Goal: Task Accomplishment & Management: Manage account settings

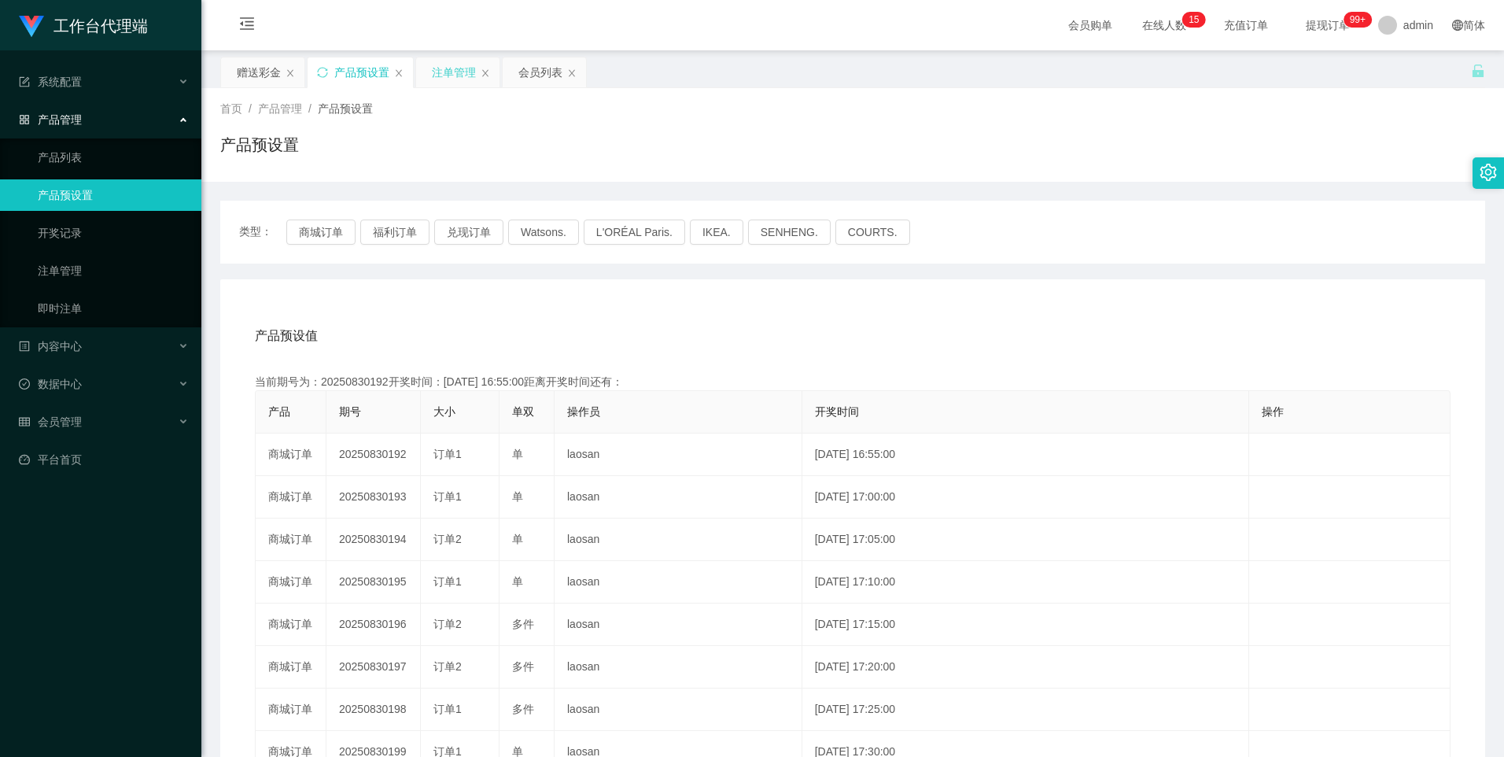
click at [458, 72] on div "注单管理" at bounding box center [454, 72] width 44 height 30
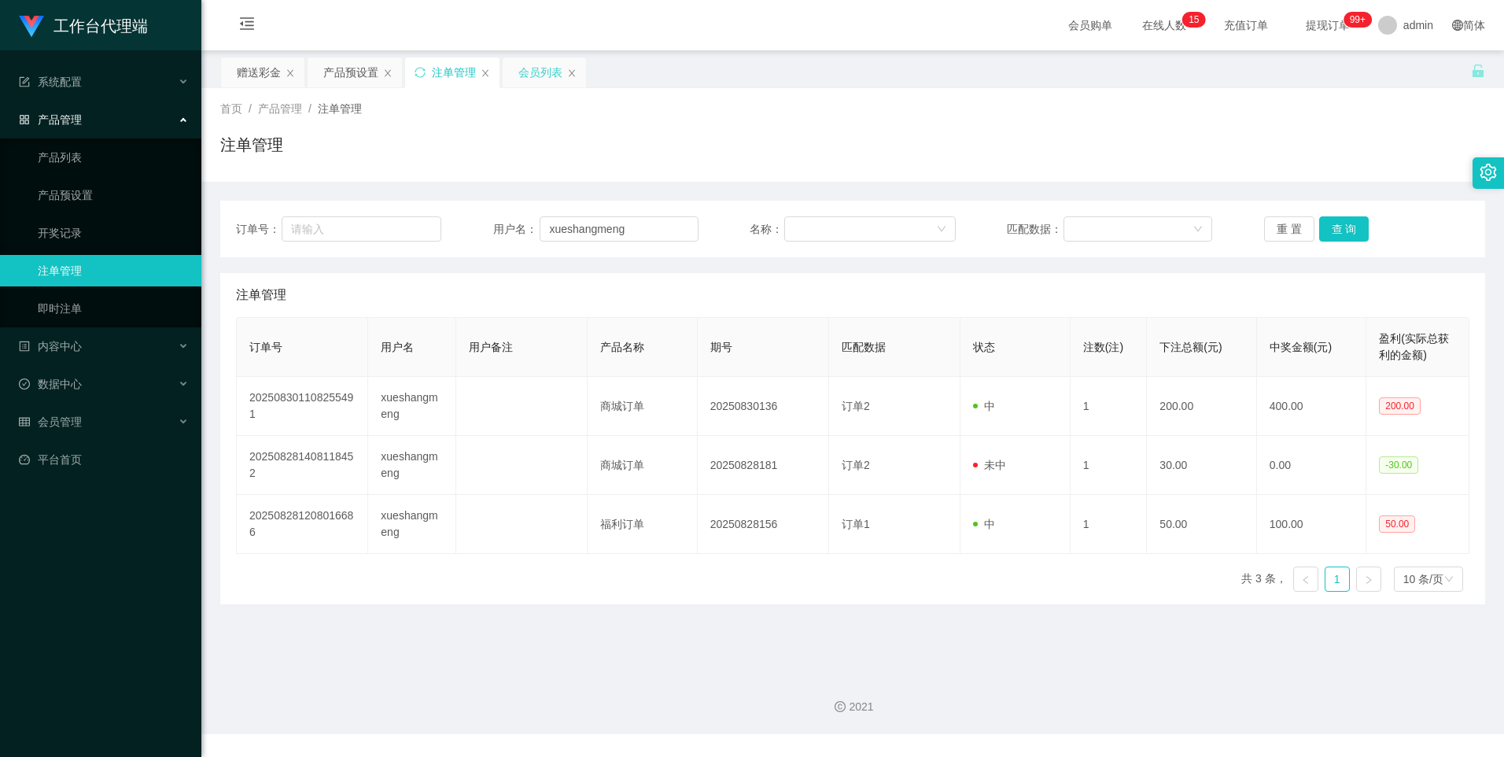
click at [534, 64] on div "会员列表" at bounding box center [540, 72] width 44 height 30
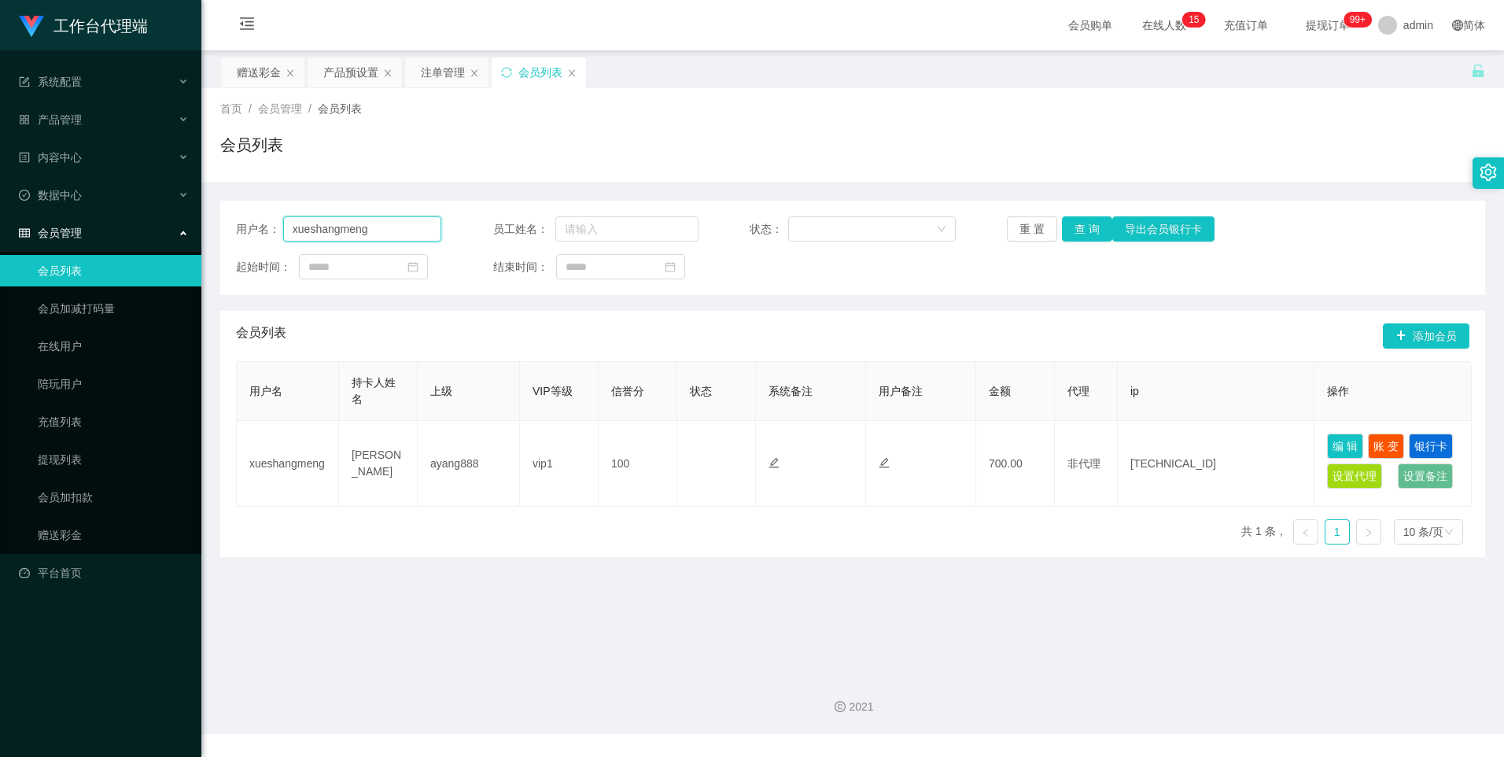
click at [398, 234] on input "xueshangmeng" at bounding box center [362, 228] width 159 height 25
paste input "Nora1900"
type input "Nora1900"
click at [1075, 230] on button "查 询" at bounding box center [1087, 228] width 50 height 25
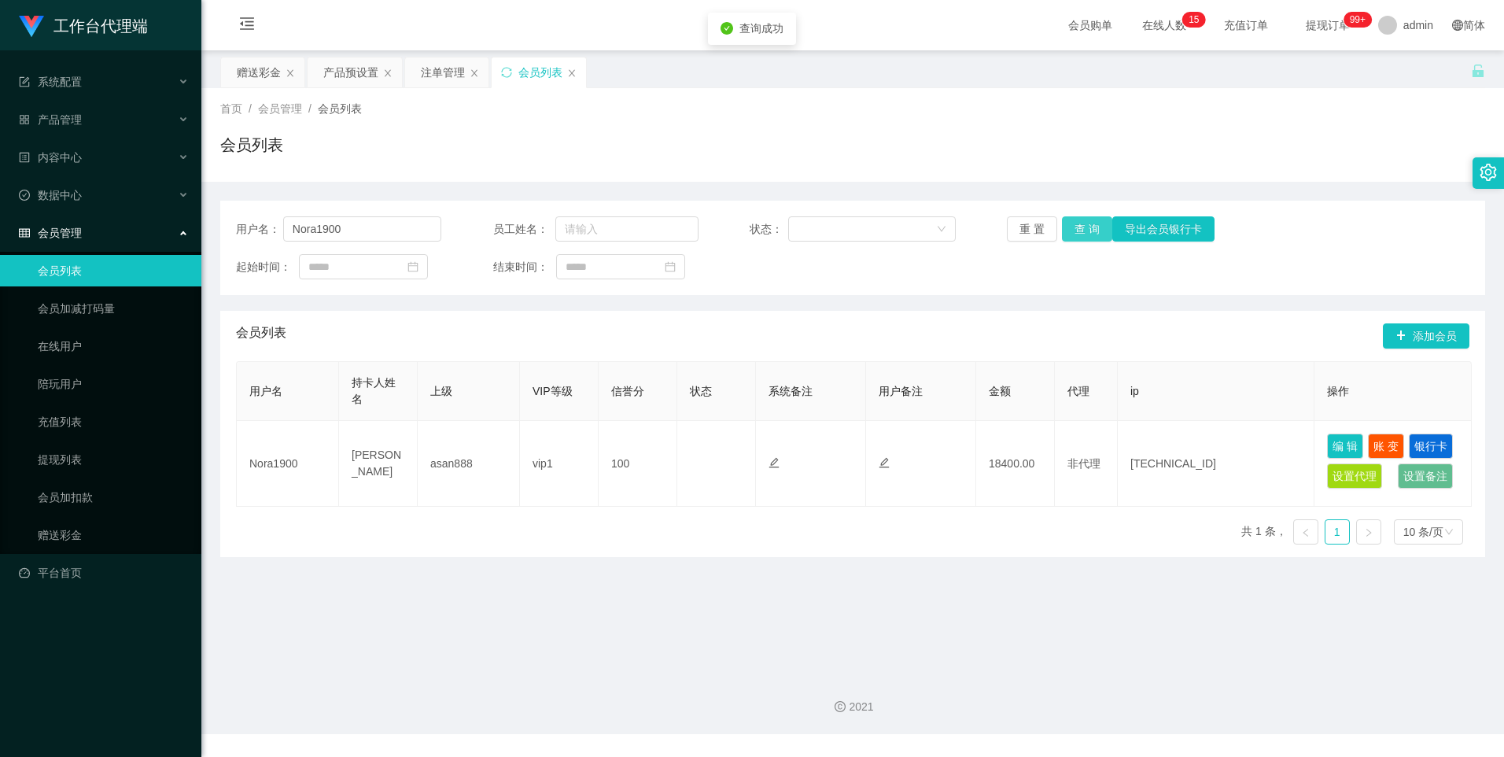
click at [1081, 229] on button "查 询" at bounding box center [1087, 228] width 50 height 25
click at [368, 223] on input "Nora1900" at bounding box center [362, 228] width 159 height 25
click at [368, 230] on input "Nora1900" at bounding box center [362, 228] width 159 height 25
click at [439, 64] on div "注单管理" at bounding box center [443, 72] width 44 height 30
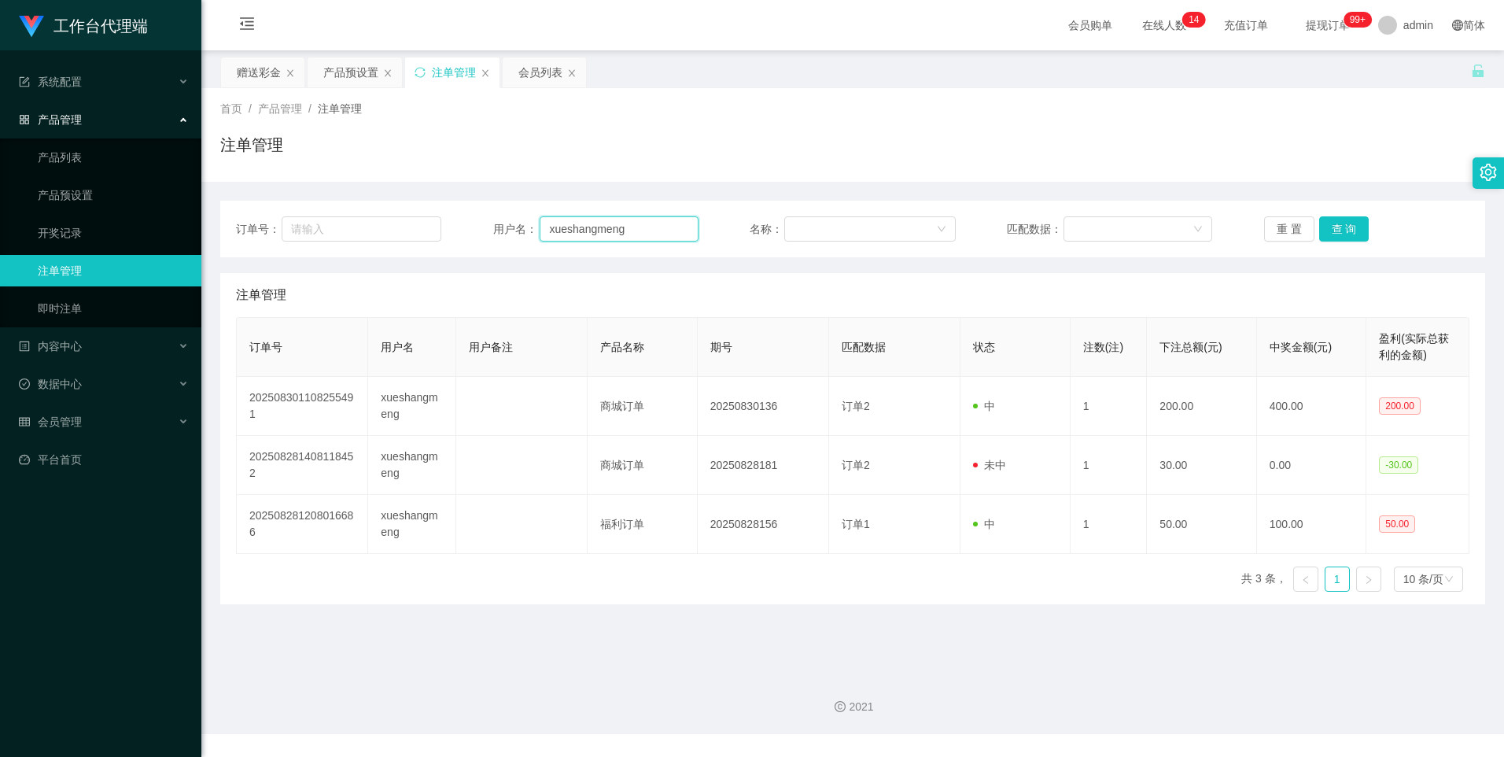
click at [684, 229] on input "xueshangmeng" at bounding box center [619, 228] width 159 height 25
paste input "Nora1900"
type input "Nora1900"
click at [1353, 229] on button "查 询" at bounding box center [1344, 228] width 50 height 25
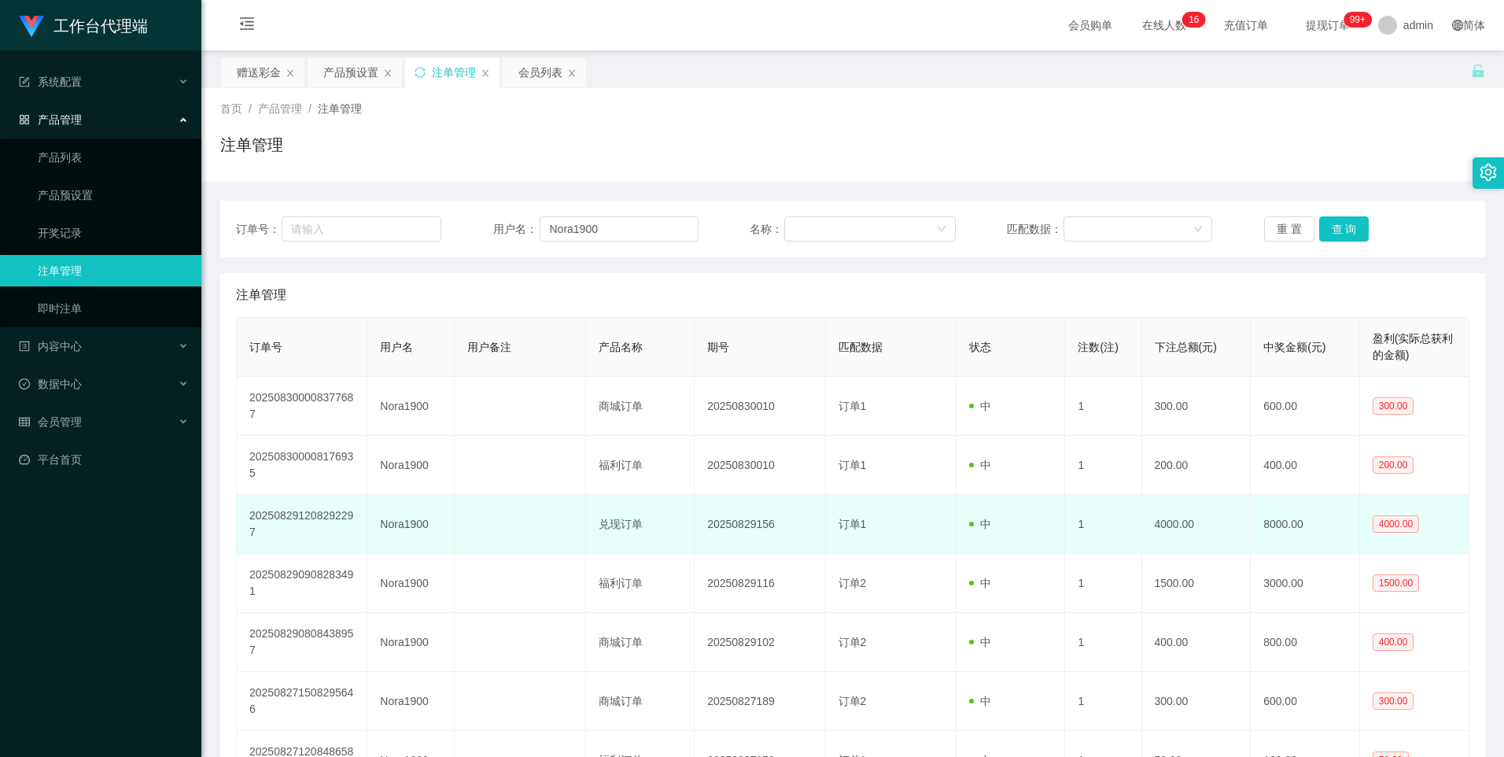
click at [1200, 515] on td "4000.00" at bounding box center [1196, 524] width 109 height 59
click at [1200, 516] on td "4000.00" at bounding box center [1196, 524] width 109 height 59
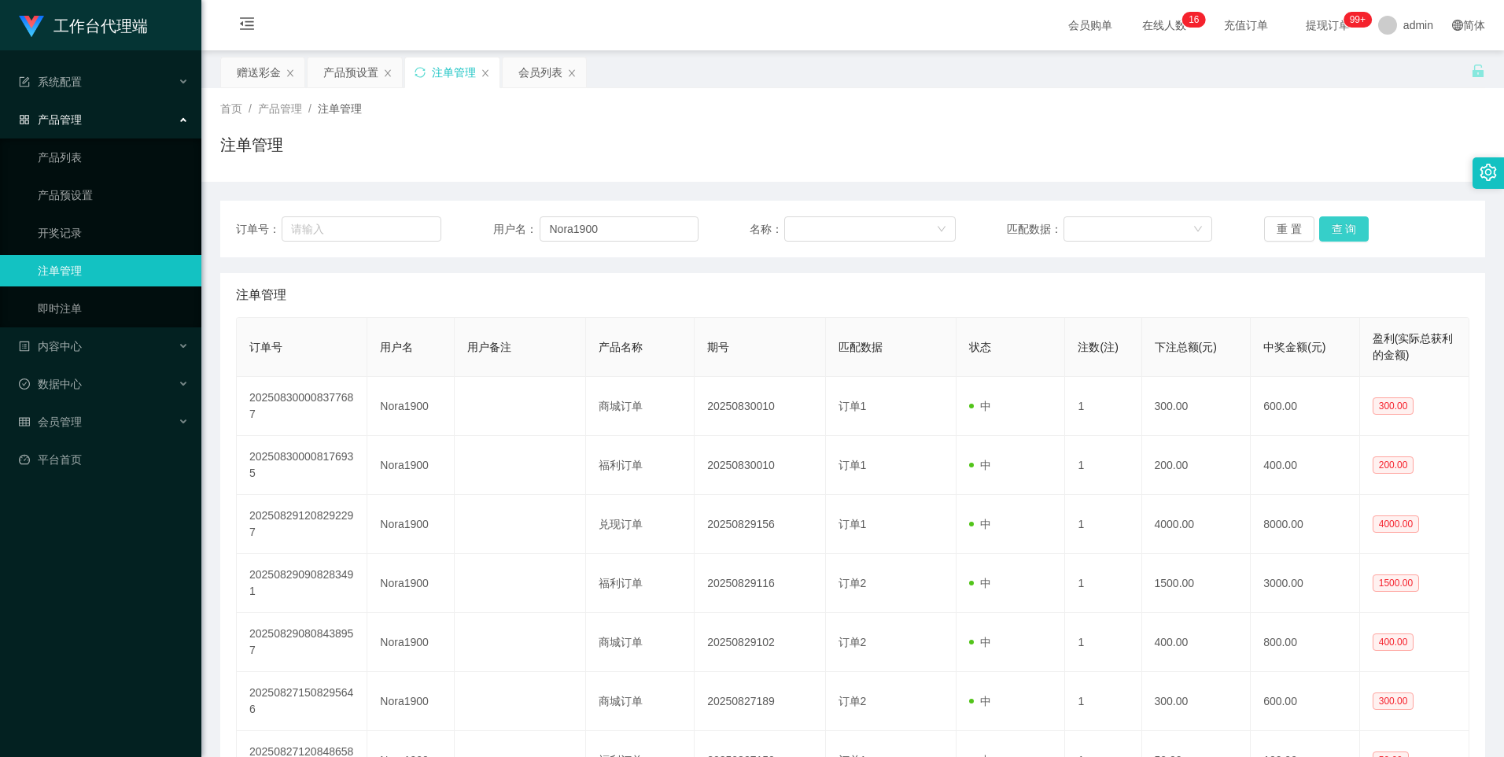
click at [1343, 229] on button "查 询" at bounding box center [1344, 228] width 50 height 25
click at [336, 74] on div "产品预设置" at bounding box center [350, 72] width 55 height 30
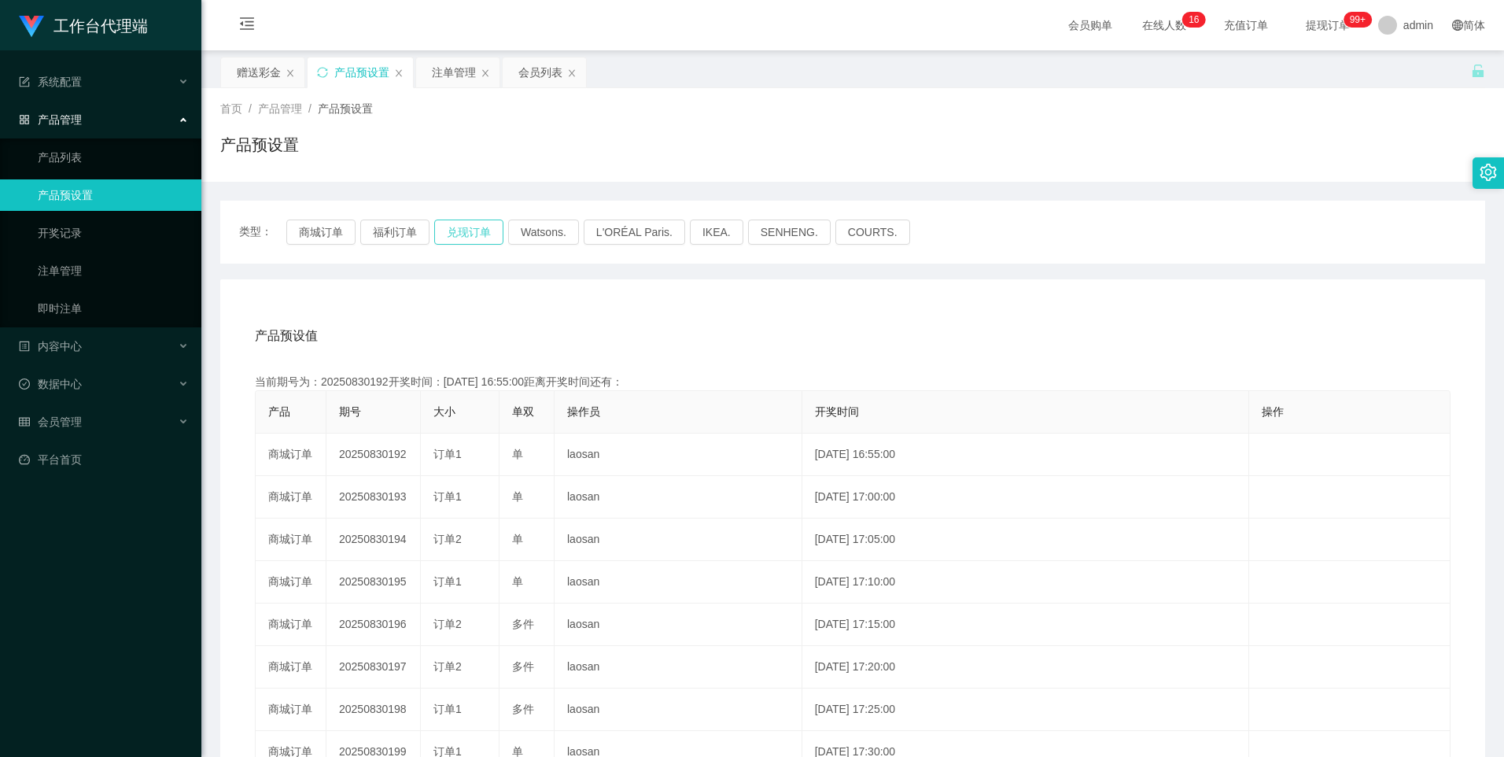
click at [458, 230] on button "兑现订单" at bounding box center [468, 231] width 69 height 25
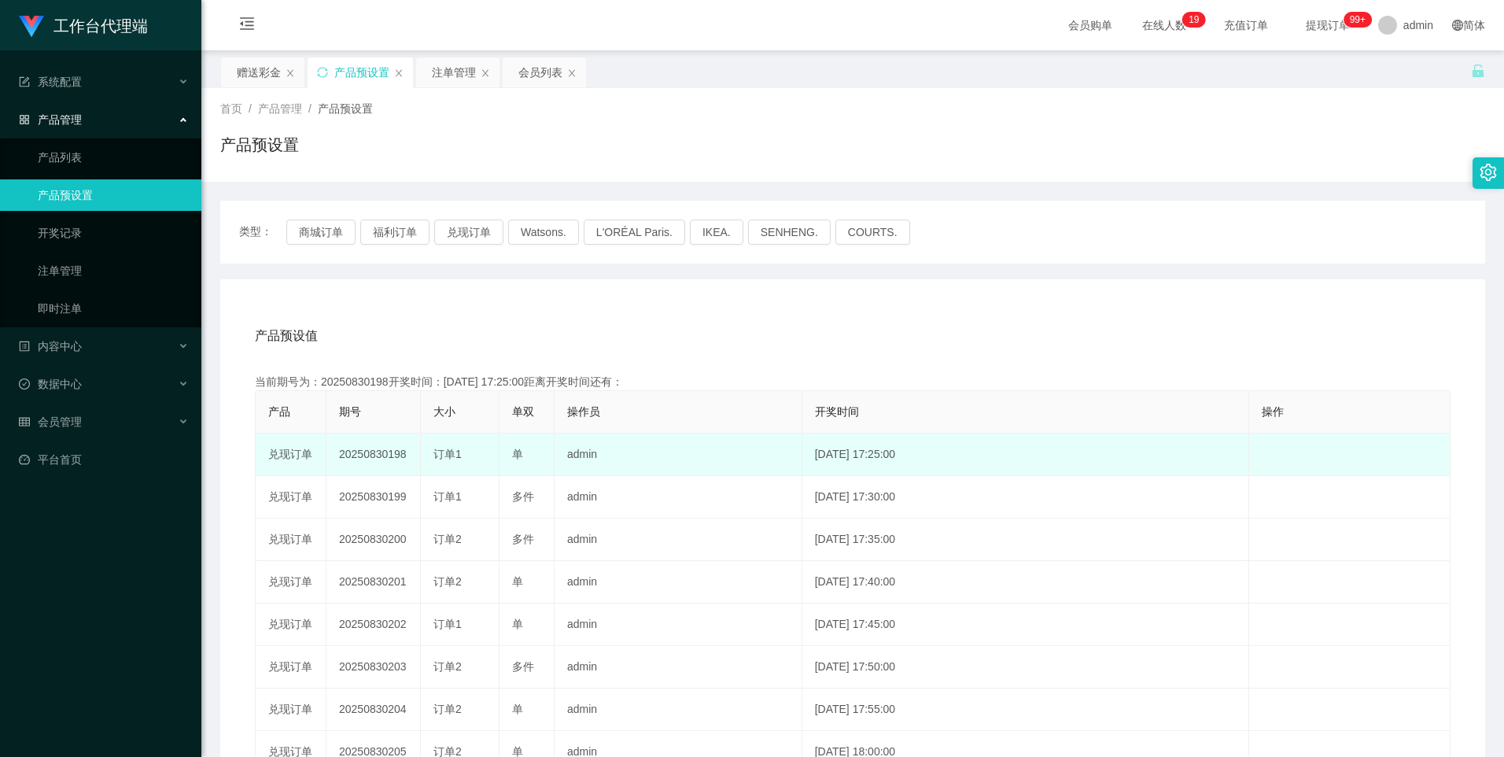
click at [383, 455] on td "20250830198" at bounding box center [373, 454] width 94 height 42
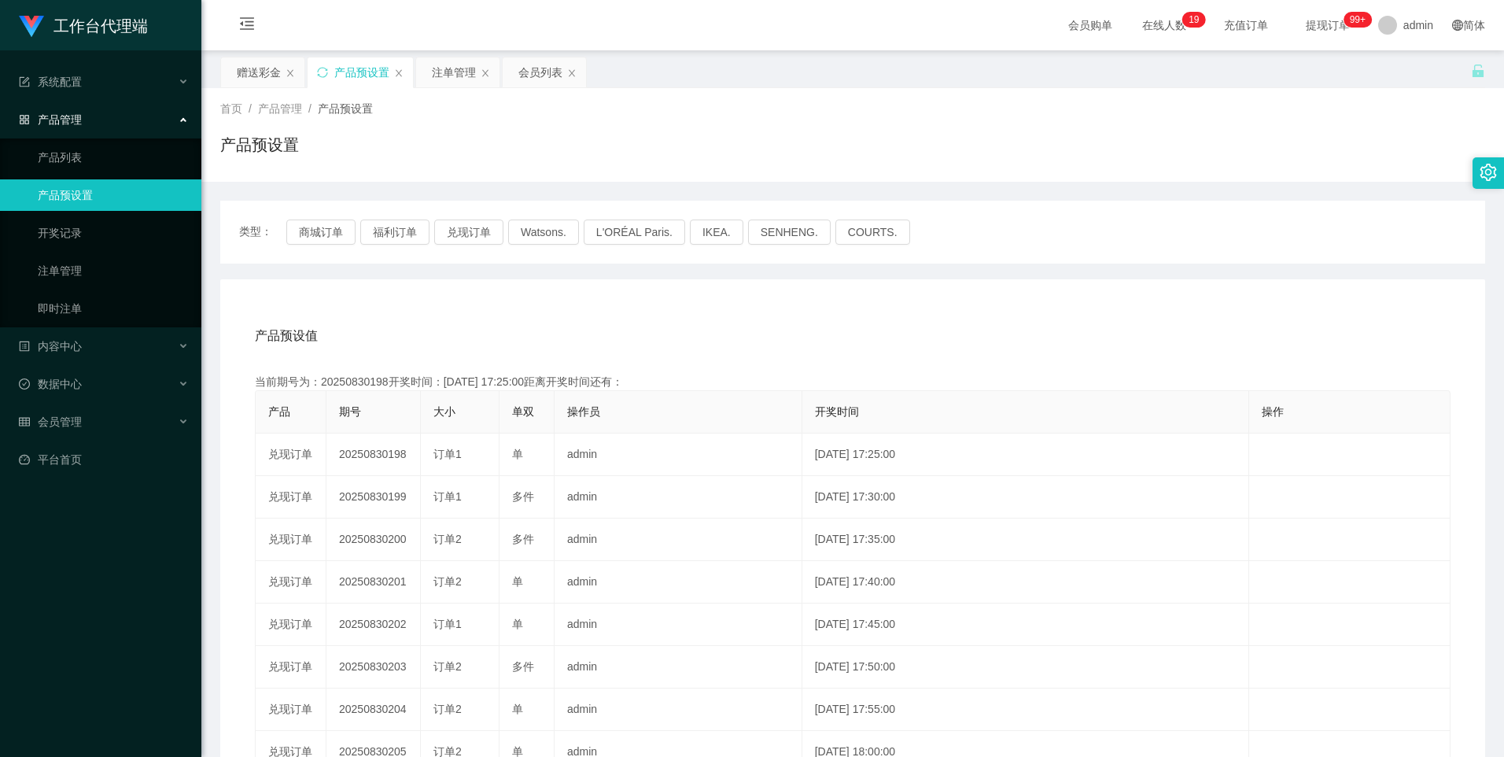
copy td "20250830198"
